Goal: Task Accomplishment & Management: Use online tool/utility

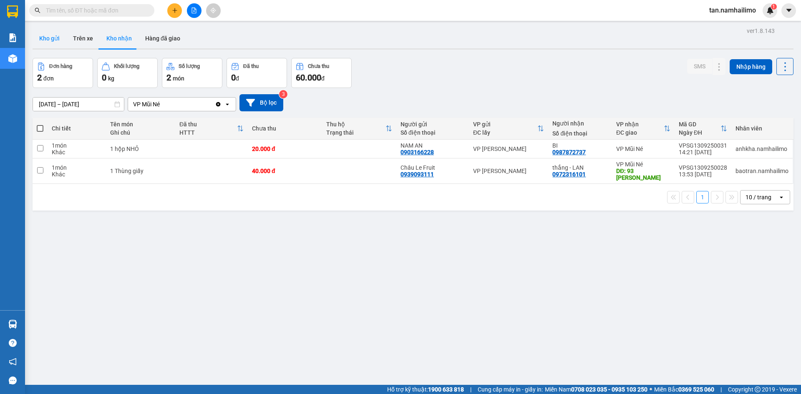
click at [51, 38] on button "Kho gửi" at bounding box center [50, 38] width 34 height 20
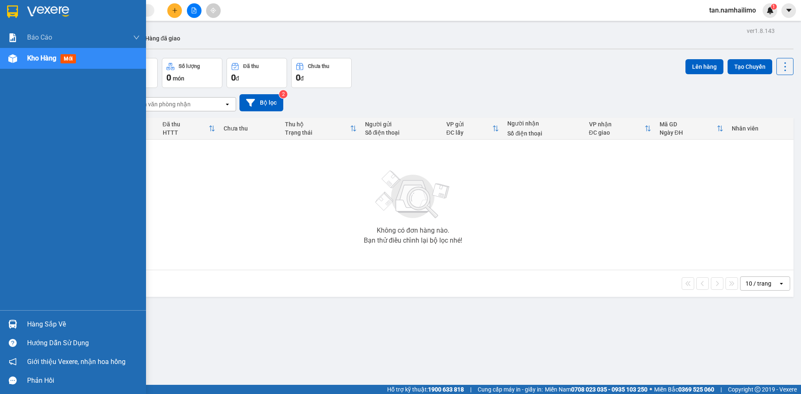
click at [10, 328] on img at bounding box center [12, 324] width 9 height 9
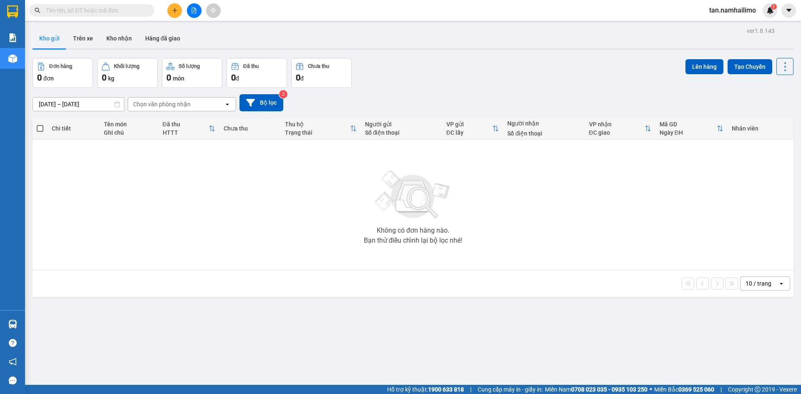
click at [191, 208] on section "Kết quả tìm kiếm ( 0 ) Bộ lọc No Data tan.namhailimo 1 Báo cáo Báo cáo dòng tiề…" at bounding box center [400, 197] width 801 height 394
click at [194, 9] on icon "file-add" at bounding box center [194, 11] width 6 height 6
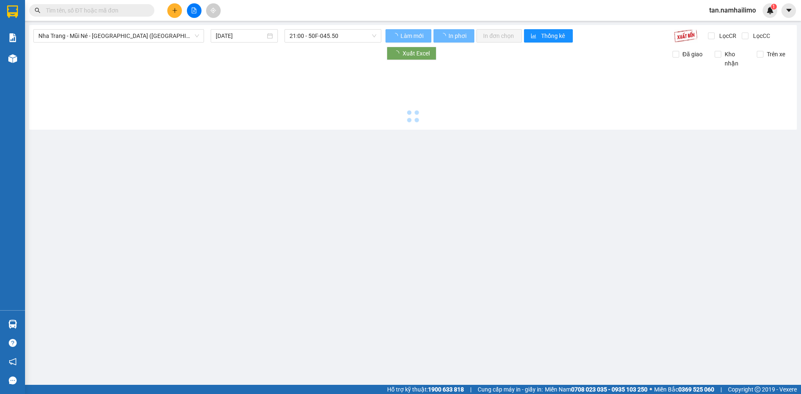
type input "[DATE]"
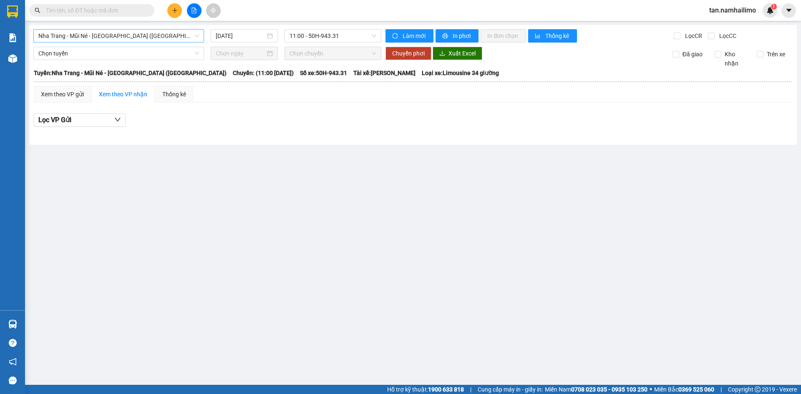
click at [117, 36] on span "Nha Trang - Mũi Né - [GEOGRAPHIC_DATA] ([GEOGRAPHIC_DATA])" at bounding box center [118, 36] width 161 height 13
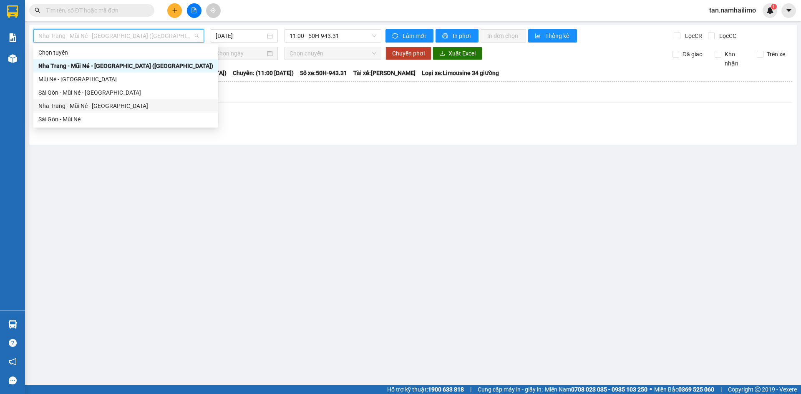
click at [86, 105] on div "Nha Trang - Mũi Né - [GEOGRAPHIC_DATA]" at bounding box center [125, 105] width 175 height 9
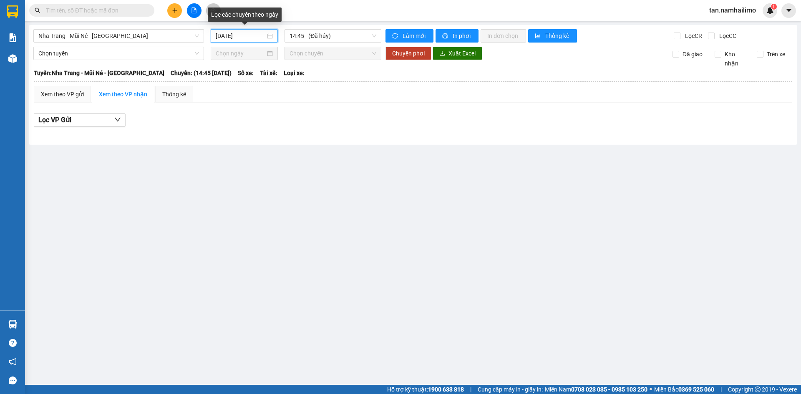
click at [238, 33] on input "[DATE]" at bounding box center [241, 35] width 50 height 9
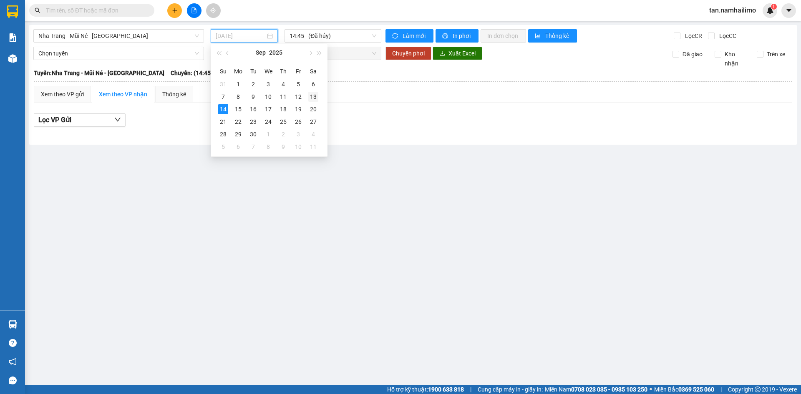
click at [313, 93] on div "13" at bounding box center [313, 97] width 10 height 10
type input "[DATE]"
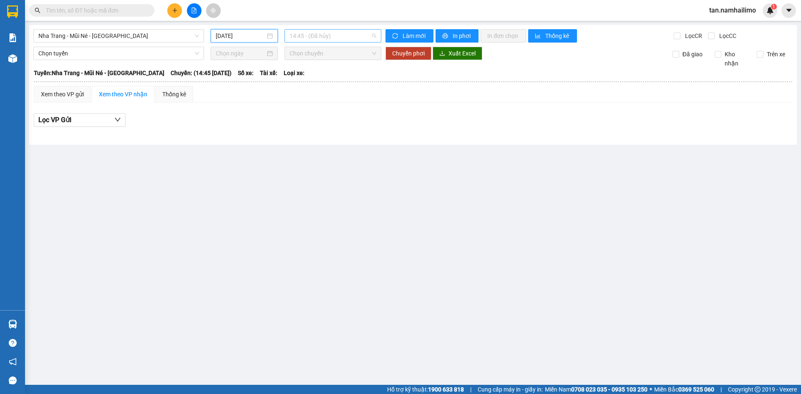
click at [304, 37] on span "14:45 - (Đã hủy)" at bounding box center [332, 36] width 87 height 13
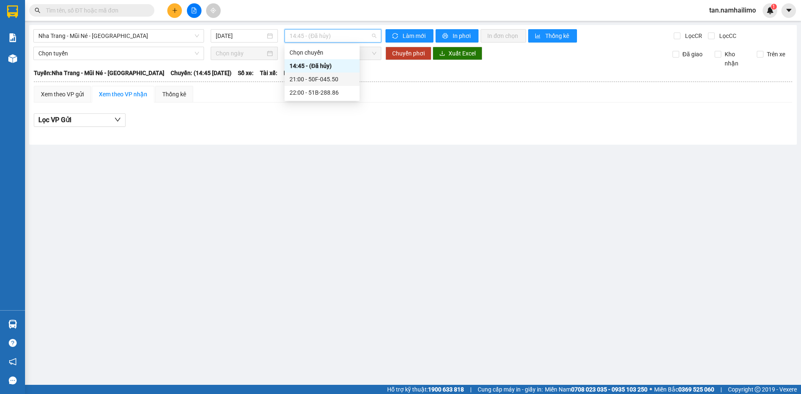
click at [334, 79] on div "21:00 - 50F-045.50" at bounding box center [321, 79] width 65 height 9
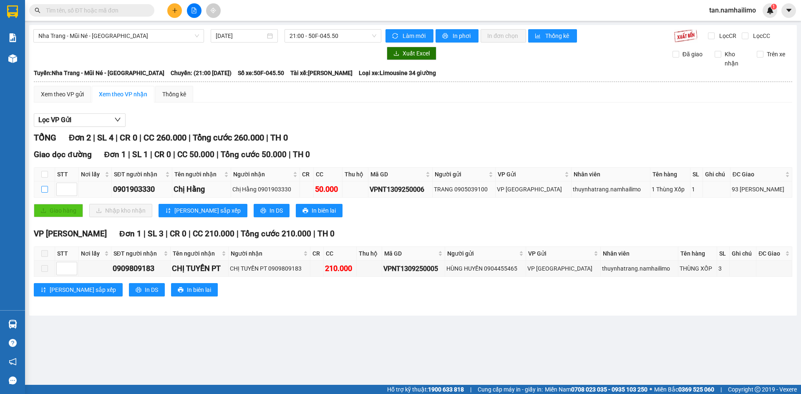
click at [46, 187] on input "checkbox" at bounding box center [44, 189] width 7 height 7
checkbox input "true"
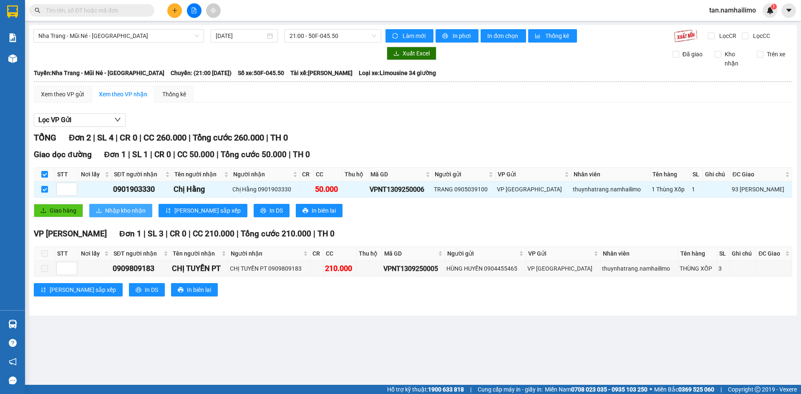
drag, startPoint x: 121, startPoint y: 209, endPoint x: 131, endPoint y: 209, distance: 10.0
click at [121, 209] on span "Nhập kho nhận" at bounding box center [125, 210] width 40 height 9
checkbox input "false"
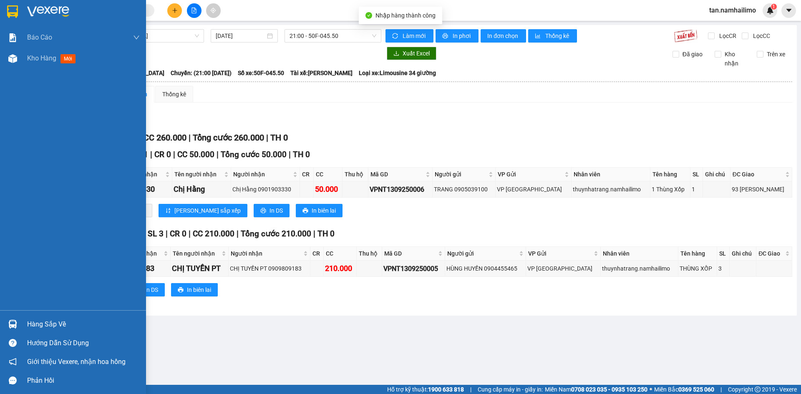
click at [15, 12] on img at bounding box center [12, 11] width 11 height 13
